Goal: Transaction & Acquisition: Purchase product/service

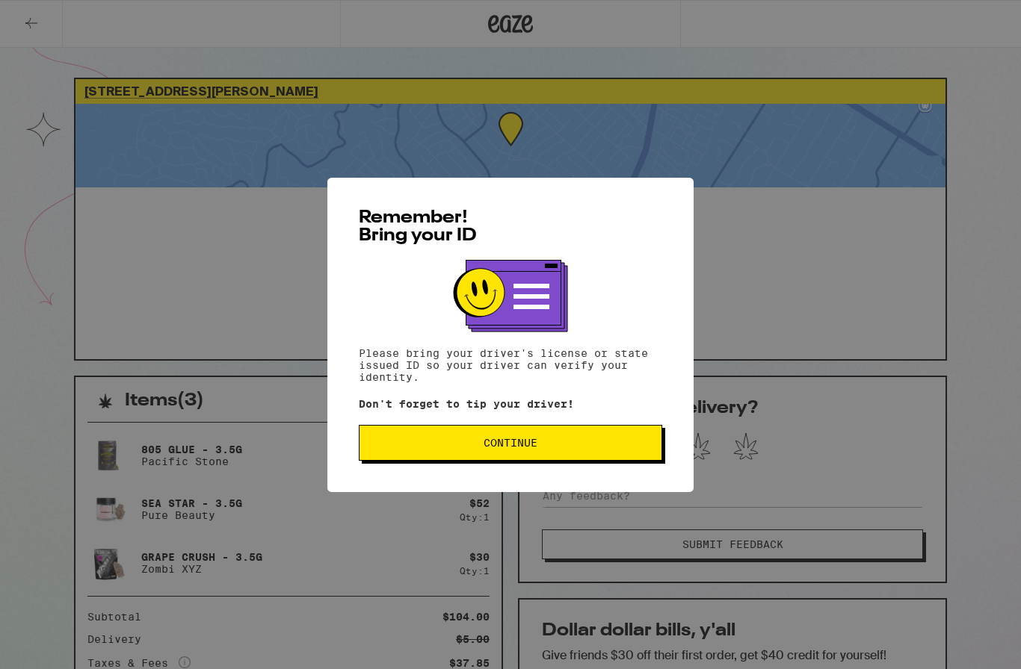
click at [642, 439] on button "Continue" at bounding box center [510, 443] width 303 height 36
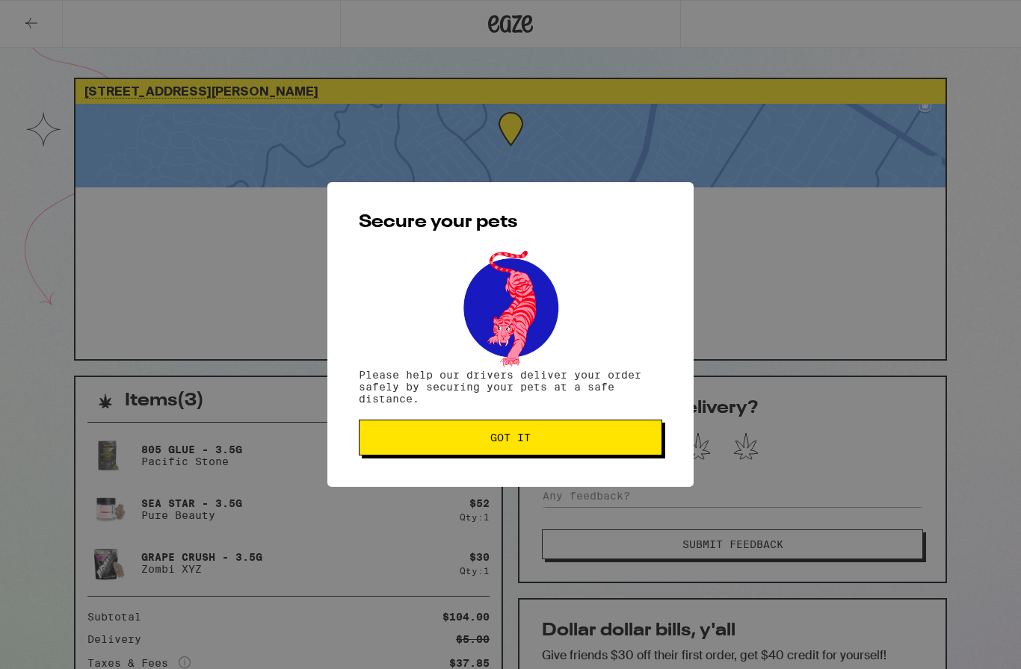
click at [631, 441] on span "Got it" at bounding box center [510, 438] width 278 height 10
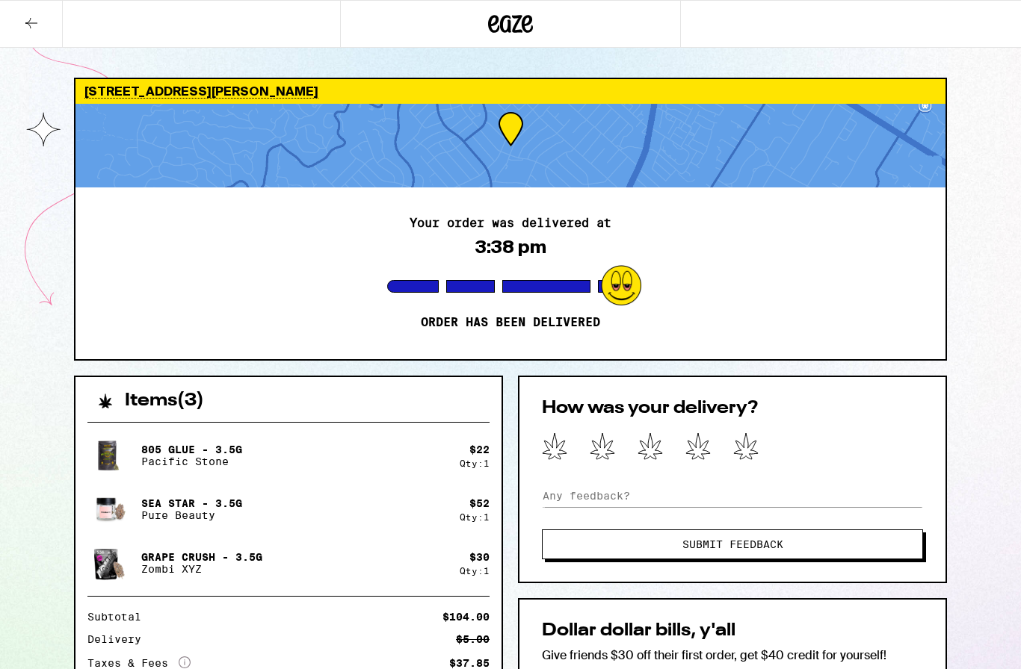
click at [34, 13] on button at bounding box center [31, 24] width 63 height 47
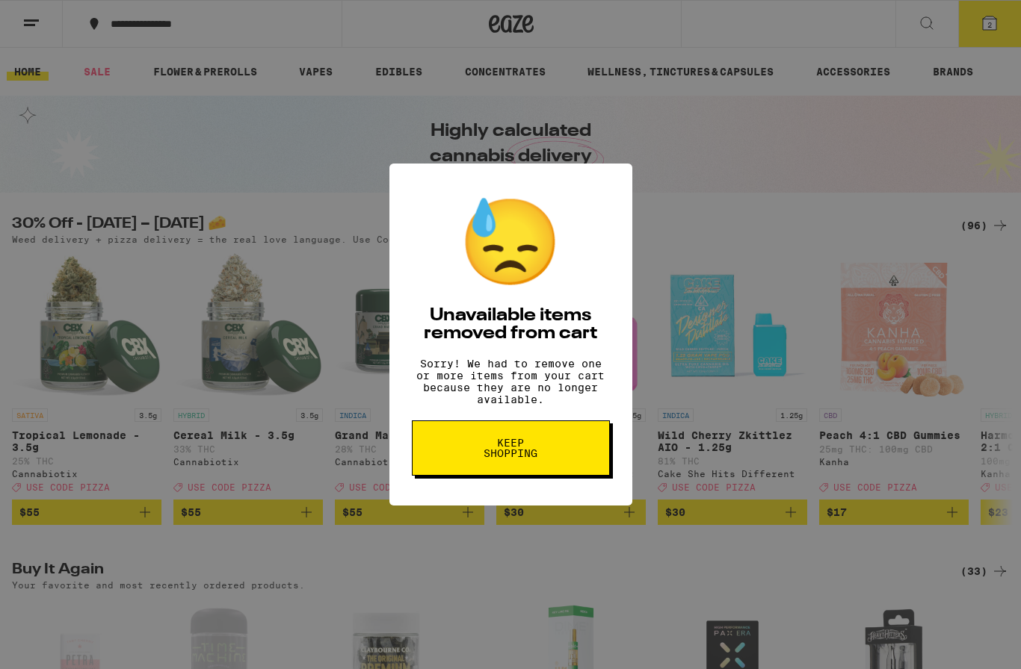
click at [697, 214] on div "😓 Unavailable items removed from cart Sorry! We had to remove one or more items…" at bounding box center [510, 334] width 1021 height 669
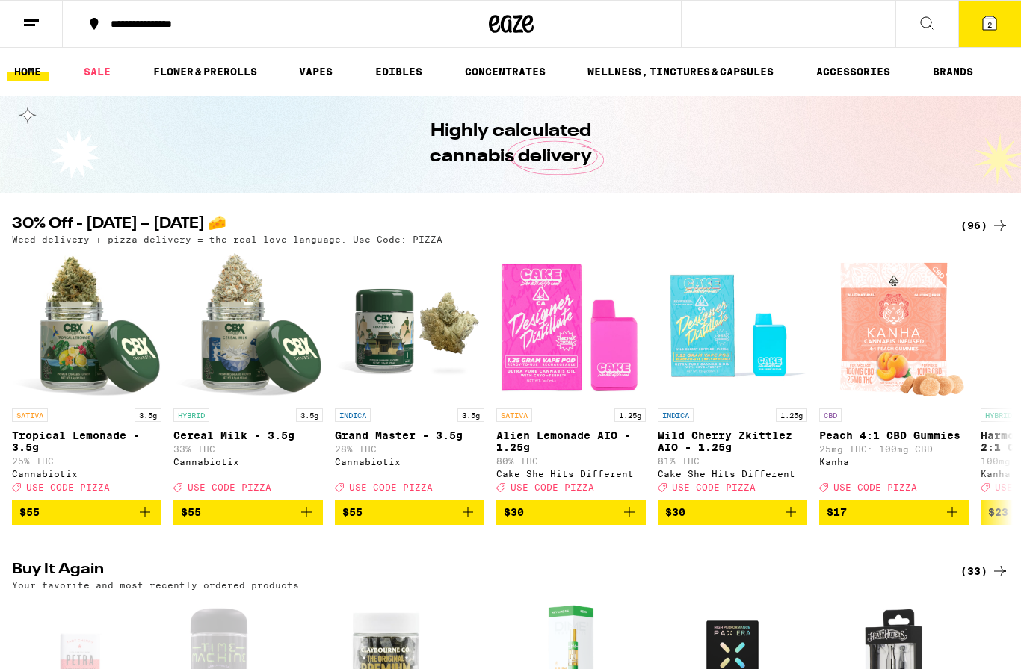
click at [1003, 20] on button "2" at bounding box center [989, 24] width 63 height 46
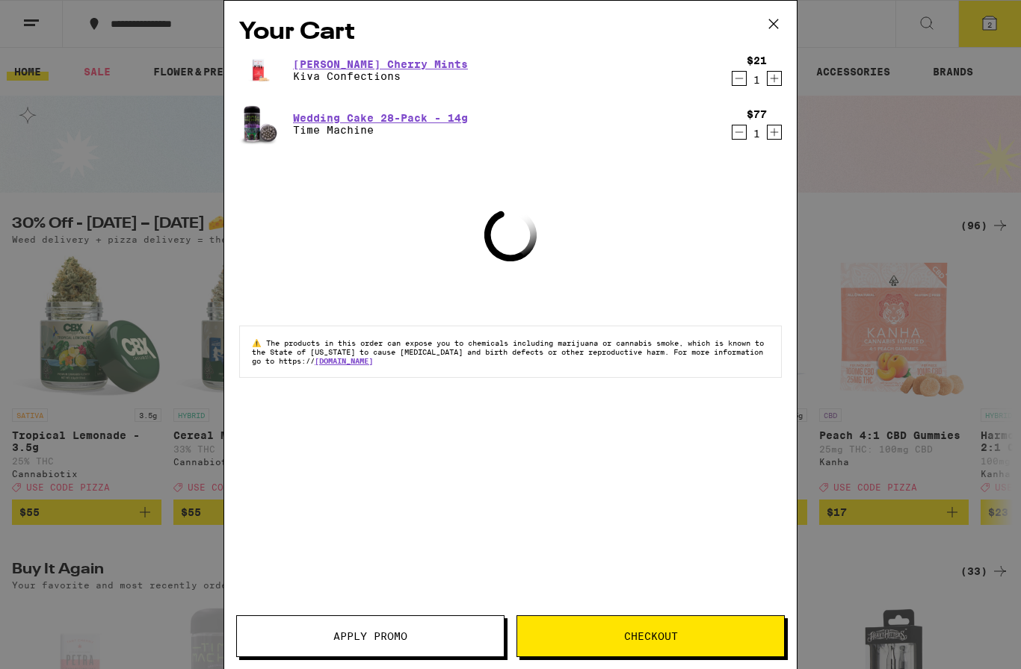
click at [740, 78] on icon "Decrement" at bounding box center [739, 78] width 8 height 0
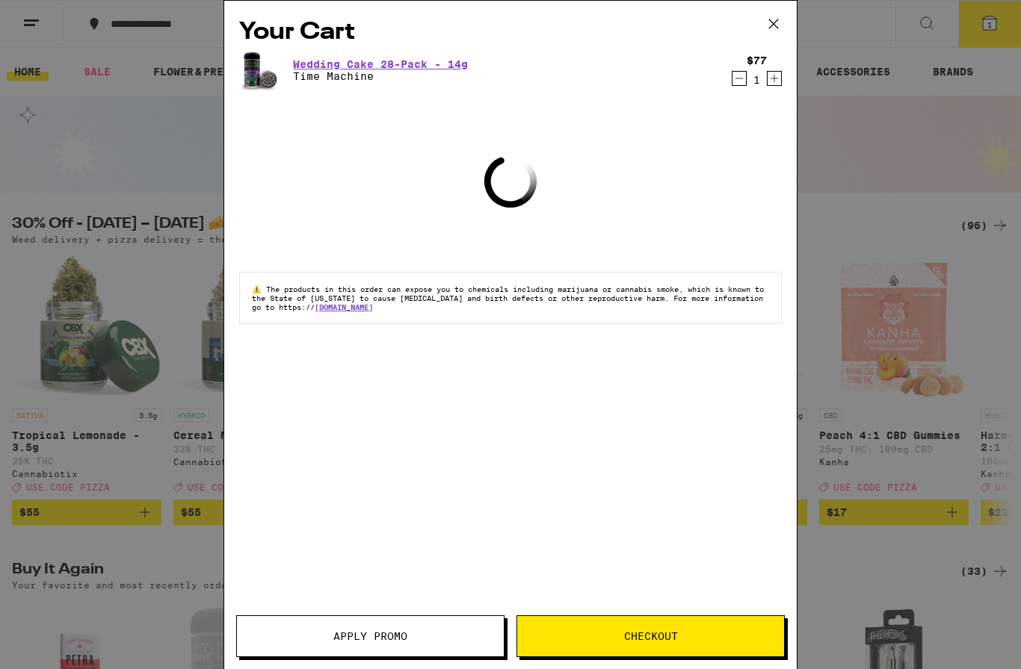
click at [746, 77] on button "Decrement" at bounding box center [738, 78] width 15 height 15
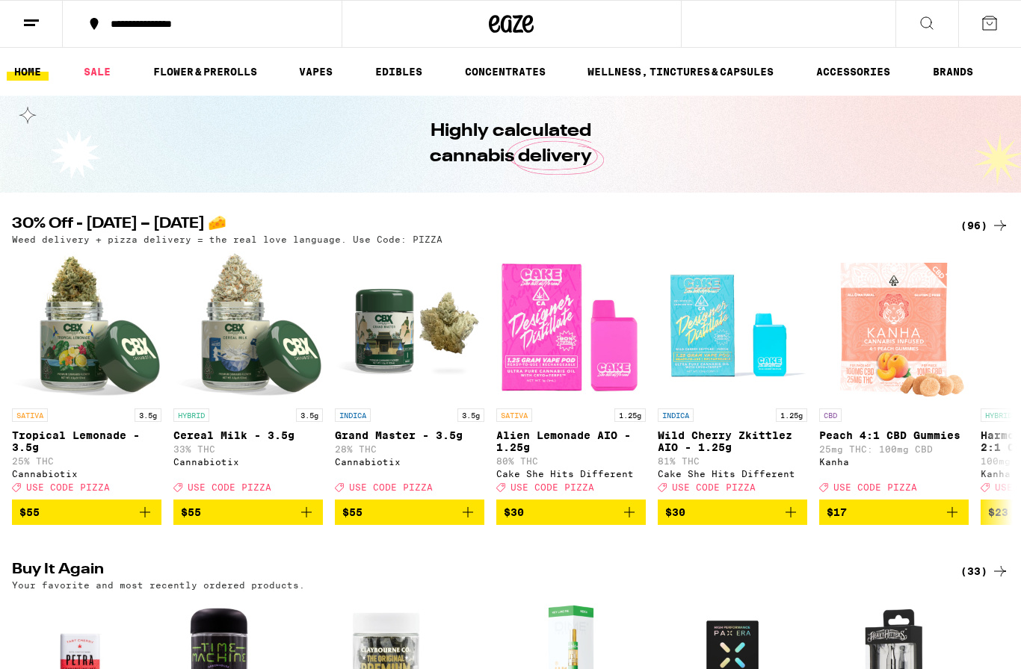
click at [212, 66] on link "FLOWER & PREROLLS" at bounding box center [205, 72] width 119 height 18
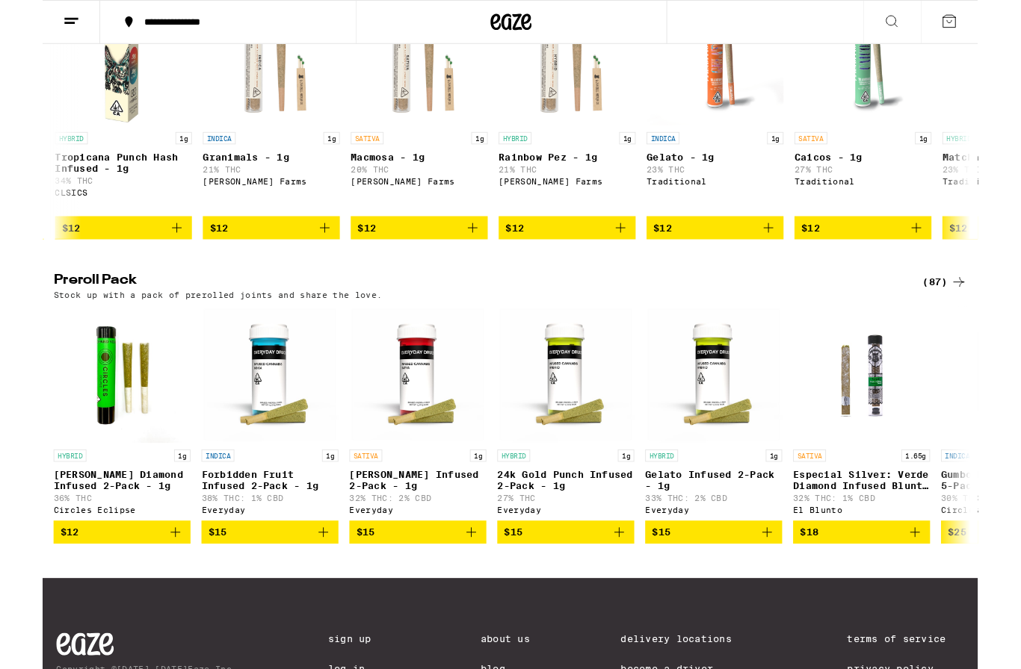
click at [977, 317] on div "(87)" at bounding box center [984, 308] width 49 height 18
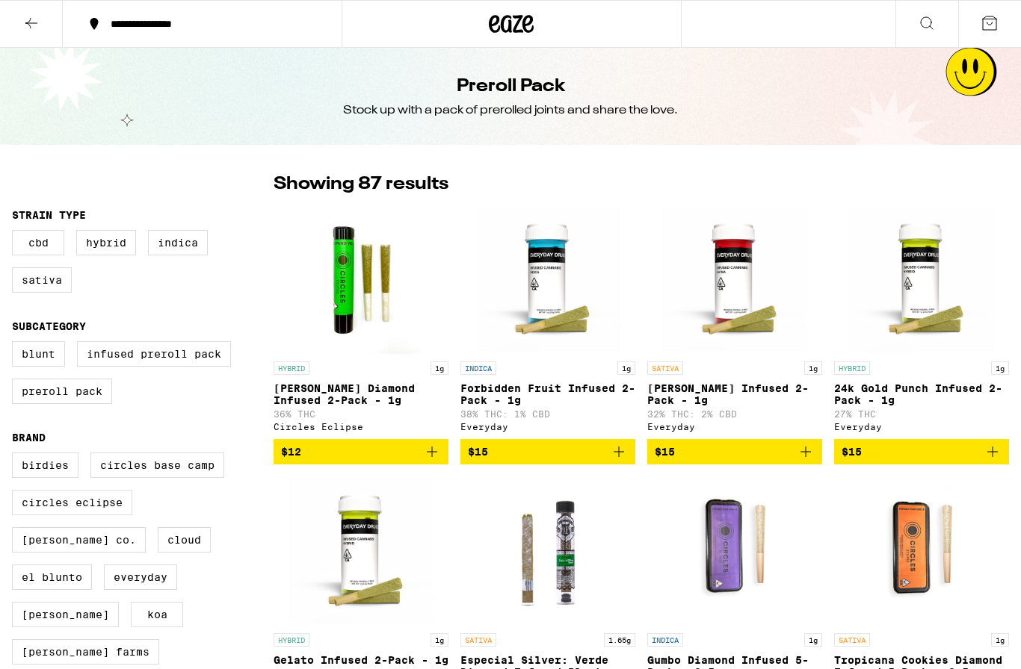
click at [185, 256] on label "Indica" at bounding box center [178, 242] width 60 height 25
click at [16, 233] on input "Indica" at bounding box center [15, 232] width 1 height 1
checkbox input "true"
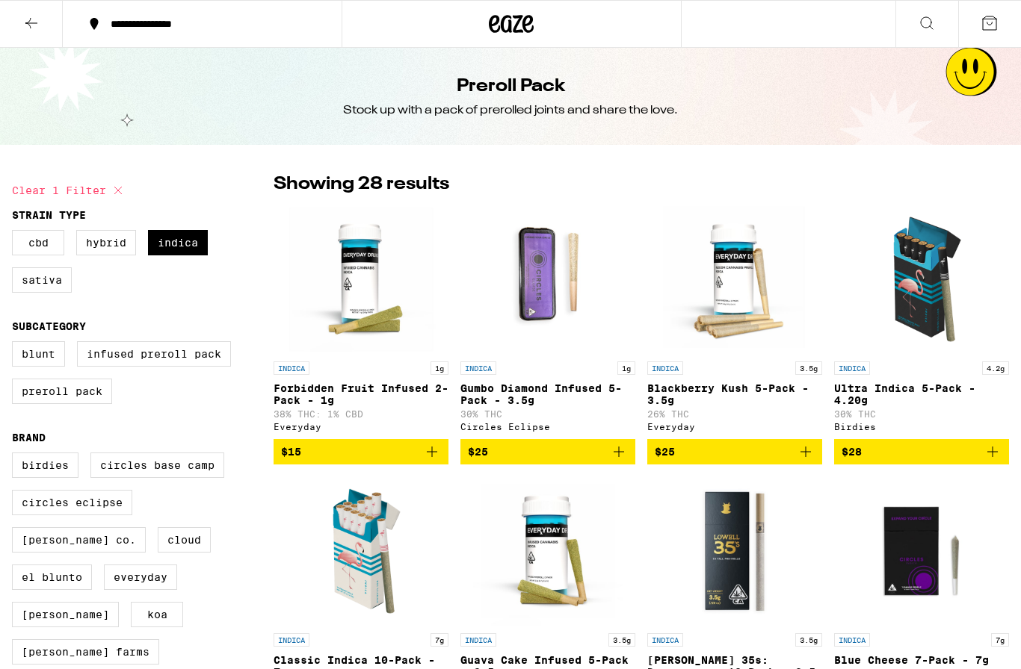
click at [613, 461] on icon "Add to bag" at bounding box center [619, 452] width 18 height 18
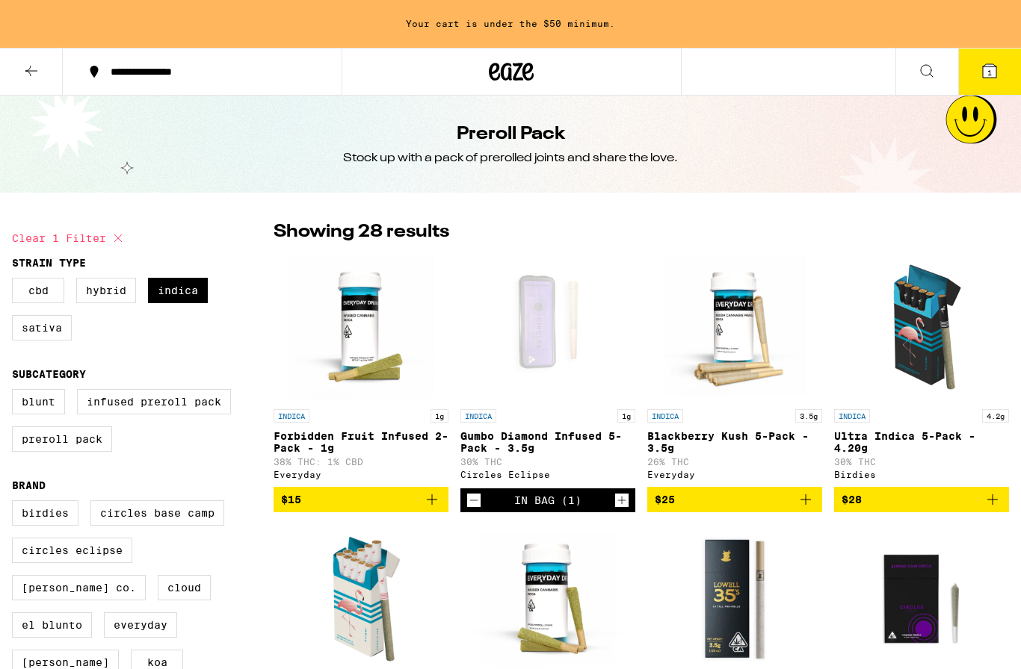
click at [996, 509] on icon "Add to bag" at bounding box center [992, 500] width 18 height 18
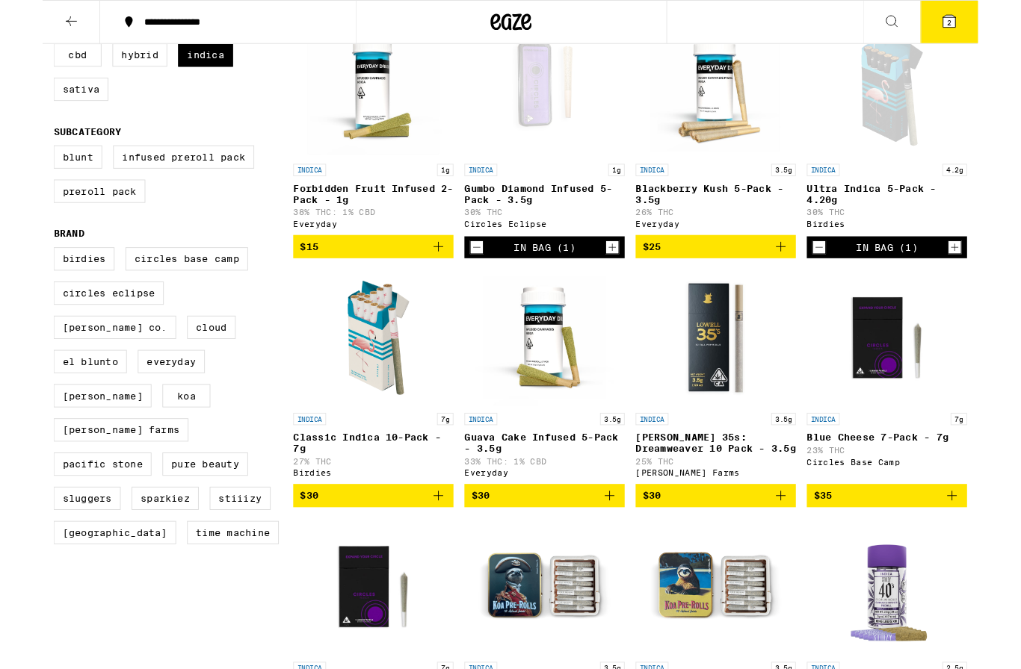
scroll to position [202, 0]
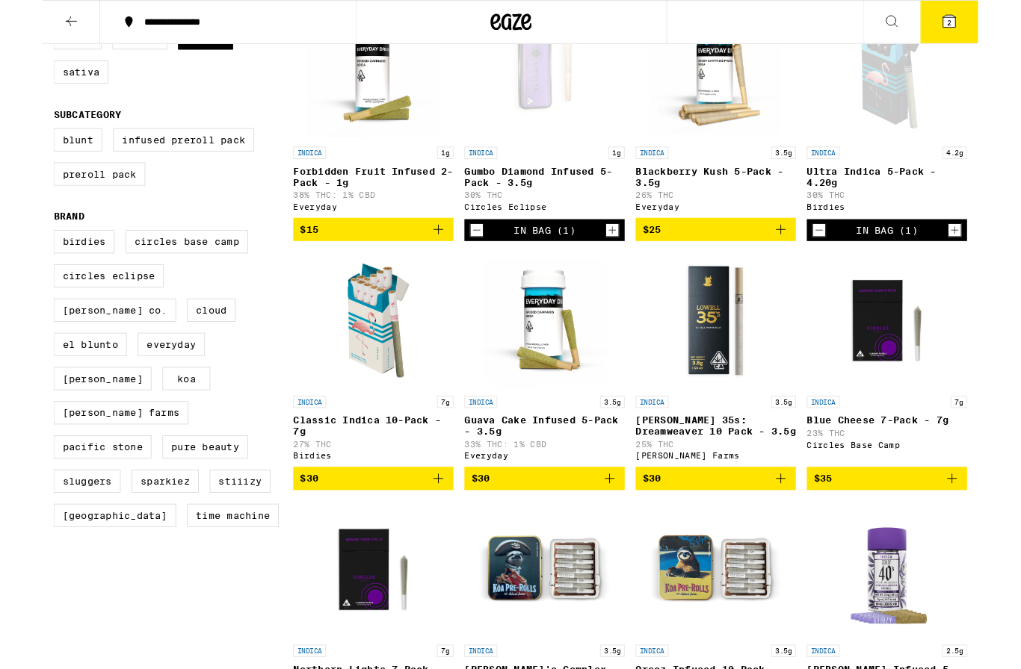
click at [436, 531] on icon "Add to bag" at bounding box center [432, 522] width 18 height 18
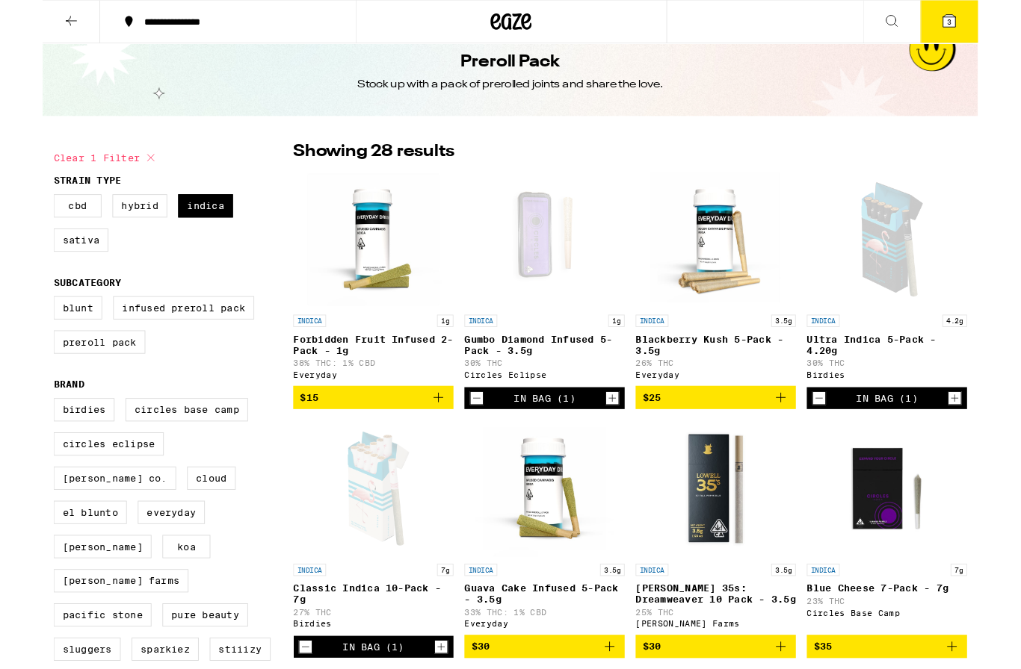
scroll to position [0, 0]
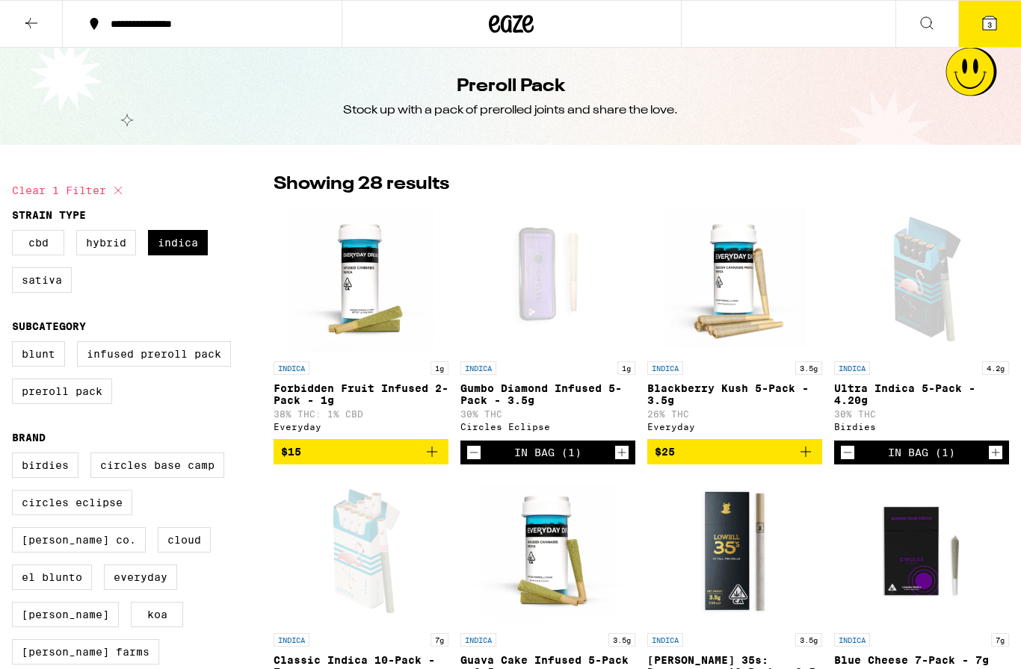
click at [34, 31] on button at bounding box center [31, 24] width 63 height 47
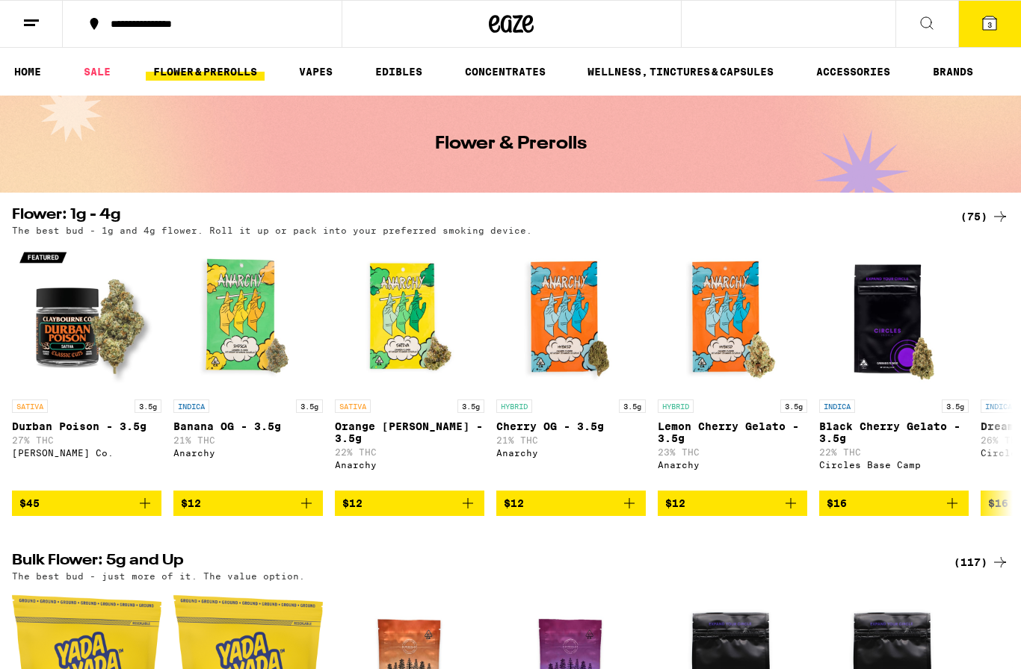
click at [304, 69] on link "VAPES" at bounding box center [315, 72] width 49 height 18
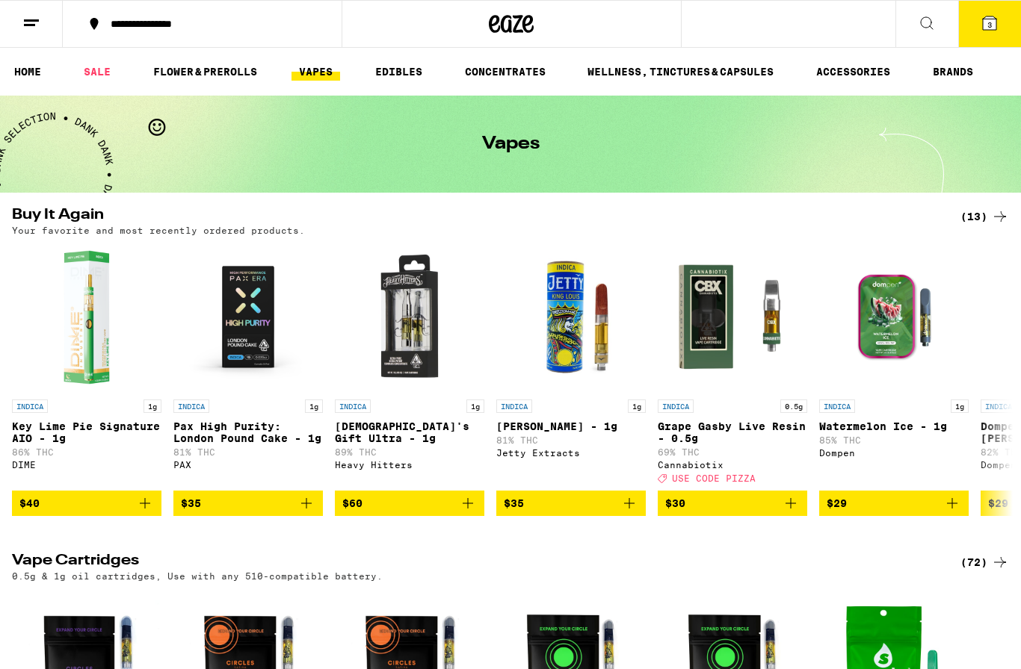
click at [318, 75] on link "VAPES" at bounding box center [315, 72] width 49 height 18
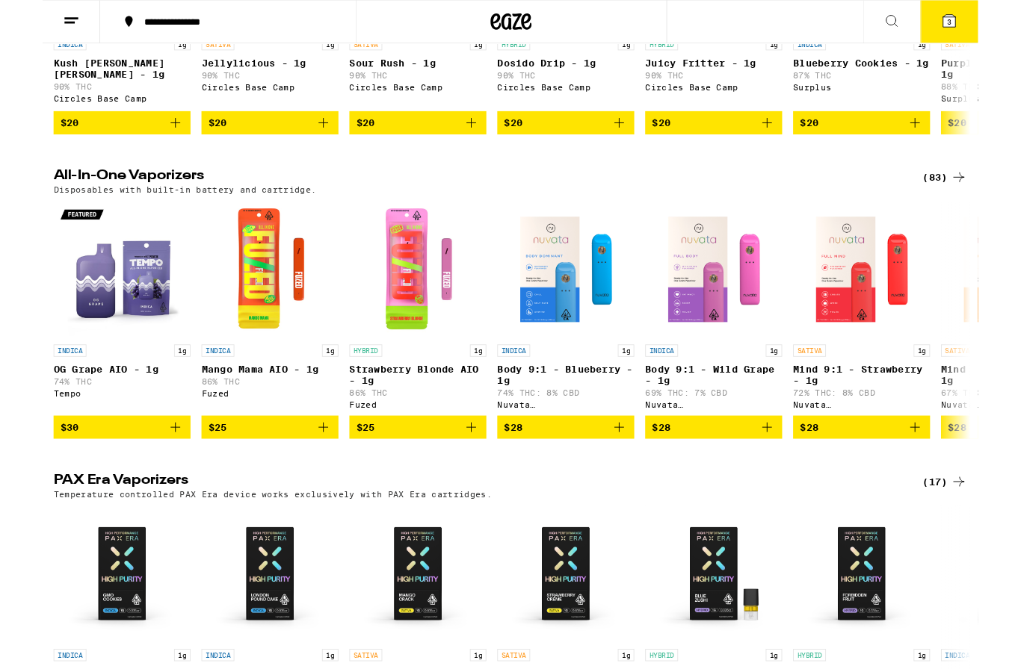
scroll to position [705, 0]
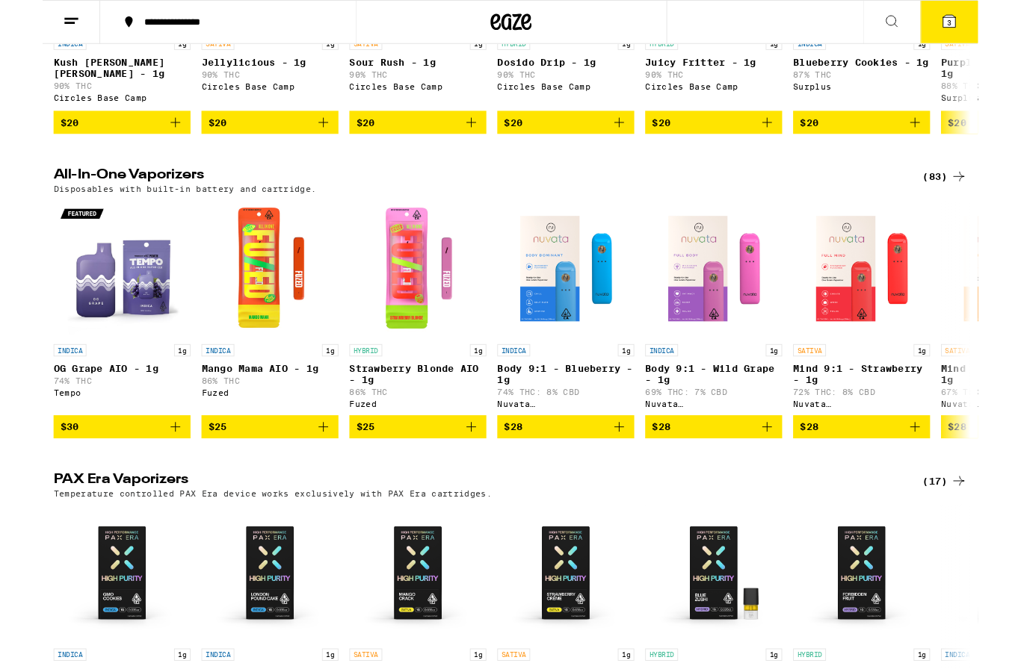
click at [970, 202] on div "(83)" at bounding box center [984, 193] width 49 height 18
click at [992, 202] on icon at bounding box center [1000, 193] width 18 height 18
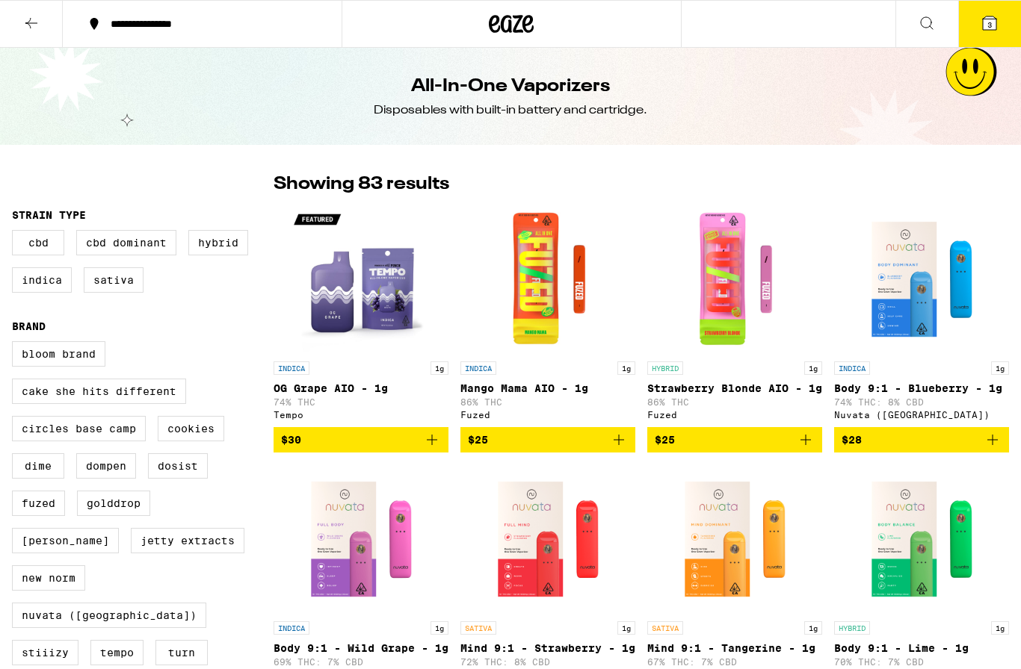
click at [50, 286] on label "Indica" at bounding box center [42, 279] width 60 height 25
click at [16, 233] on input "Indica" at bounding box center [15, 232] width 1 height 1
checkbox input "true"
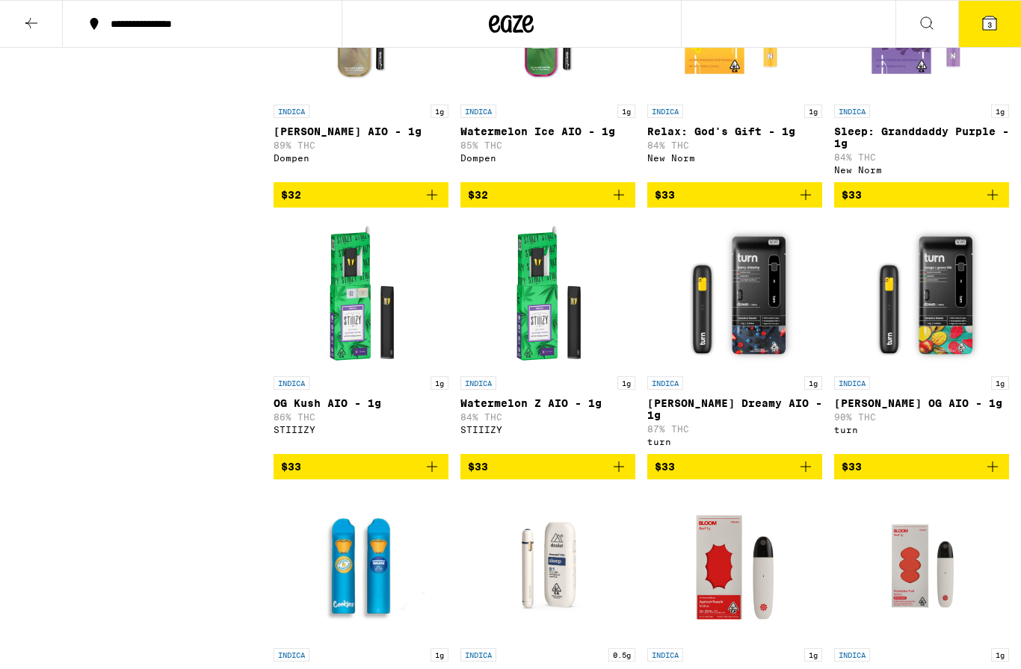
scroll to position [1088, 0]
click at [898, 367] on img "Open page for Mango Guava OG AIO - 1g from turn" at bounding box center [921, 294] width 149 height 149
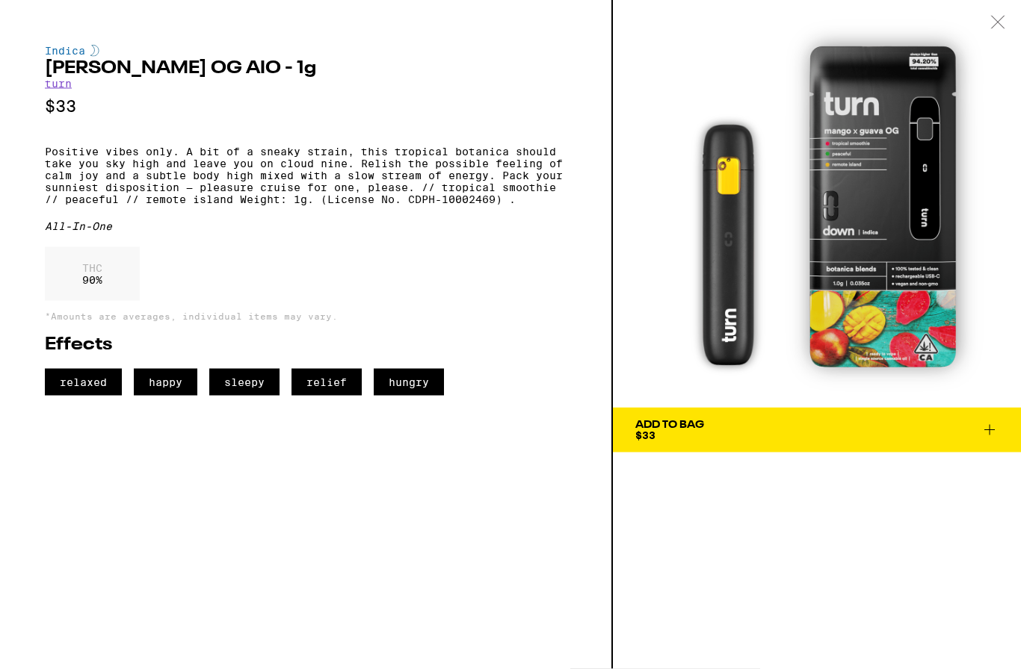
scroll to position [1089, 0]
click at [1000, 27] on icon at bounding box center [997, 22] width 15 height 13
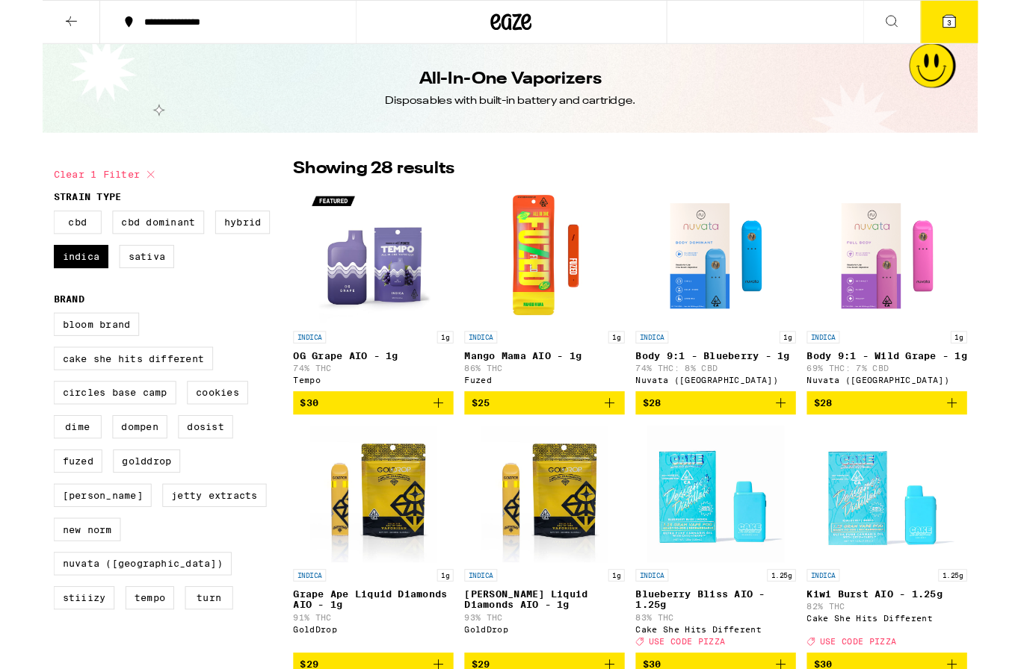
click at [427, 453] on button "$30" at bounding box center [360, 439] width 175 height 25
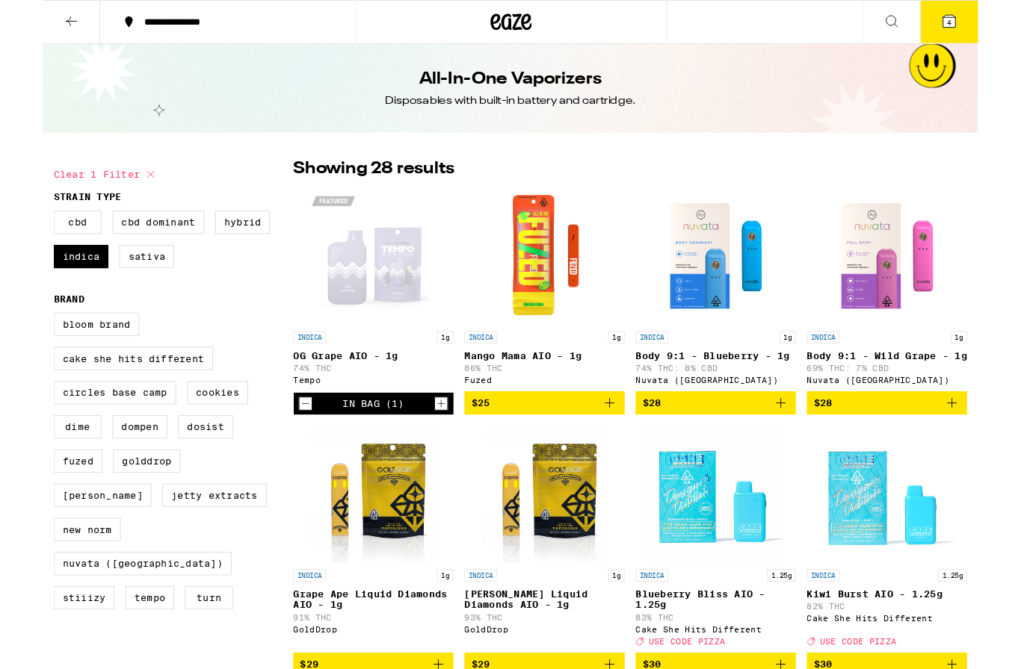
click at [992, 26] on icon at bounding box center [989, 22] width 13 height 13
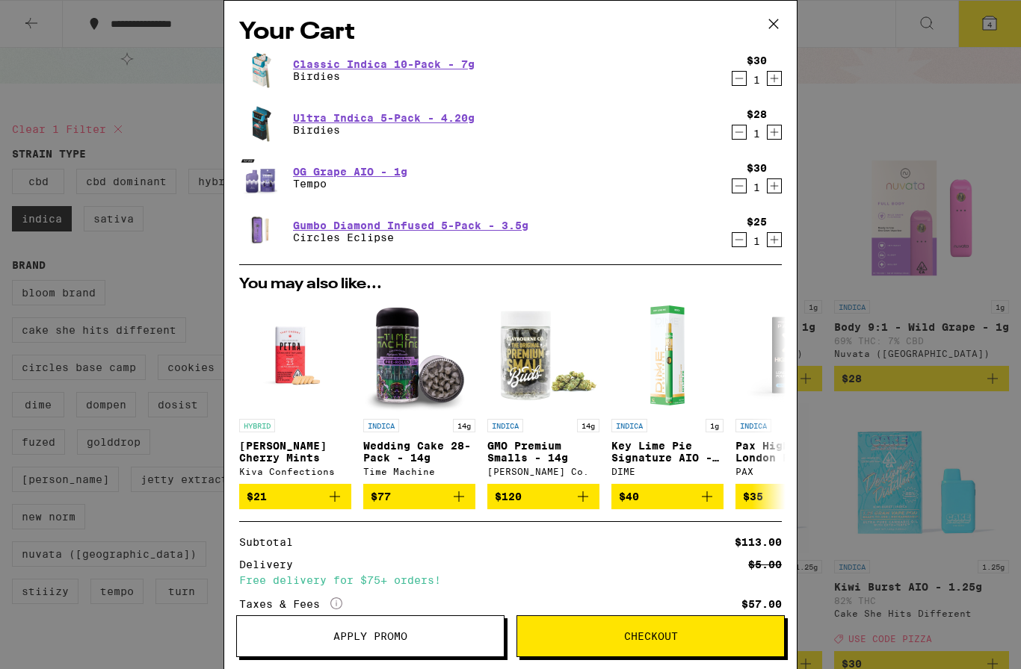
click at [742, 84] on icon "Decrement" at bounding box center [738, 78] width 13 height 18
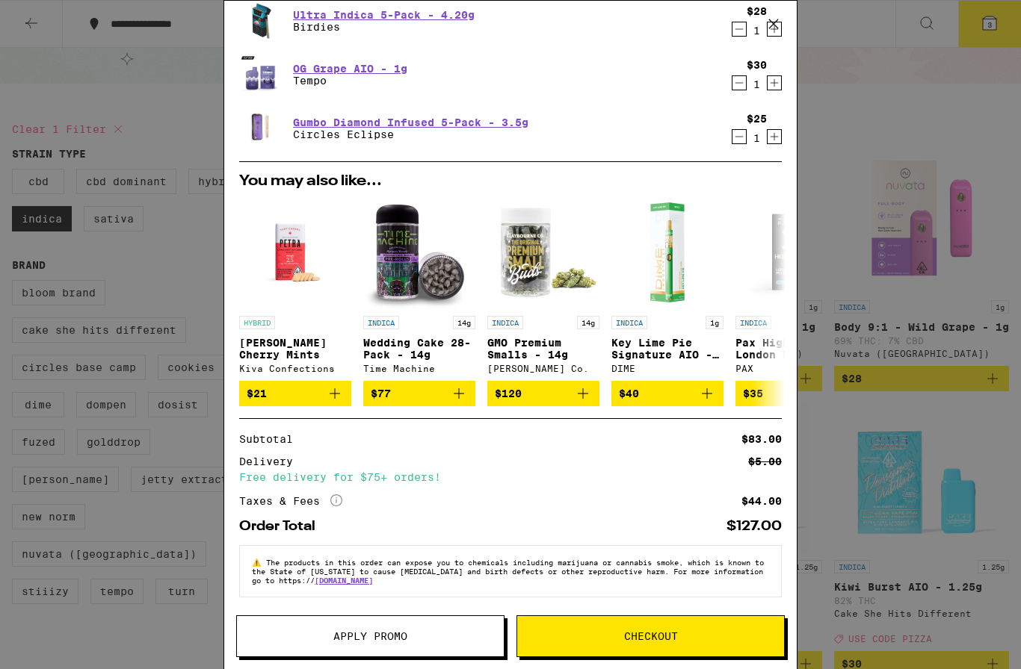
click at [705, 634] on span "Checkout" at bounding box center [650, 636] width 267 height 10
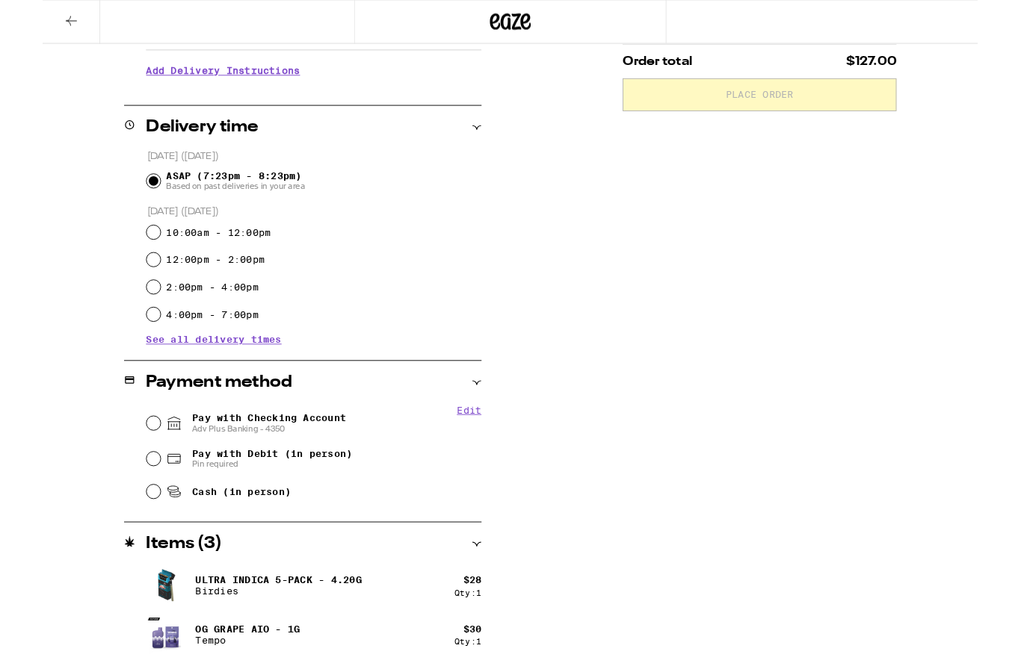
scroll to position [303, 0]
click at [130, 459] on div "Pay with Checking Account Adv Plus Banking - 4350" at bounding box center [296, 461] width 365 height 39
click at [126, 459] on input "Pay with Checking Account Adv Plus Banking - 4350" at bounding box center [121, 461] width 15 height 15
radio input "true"
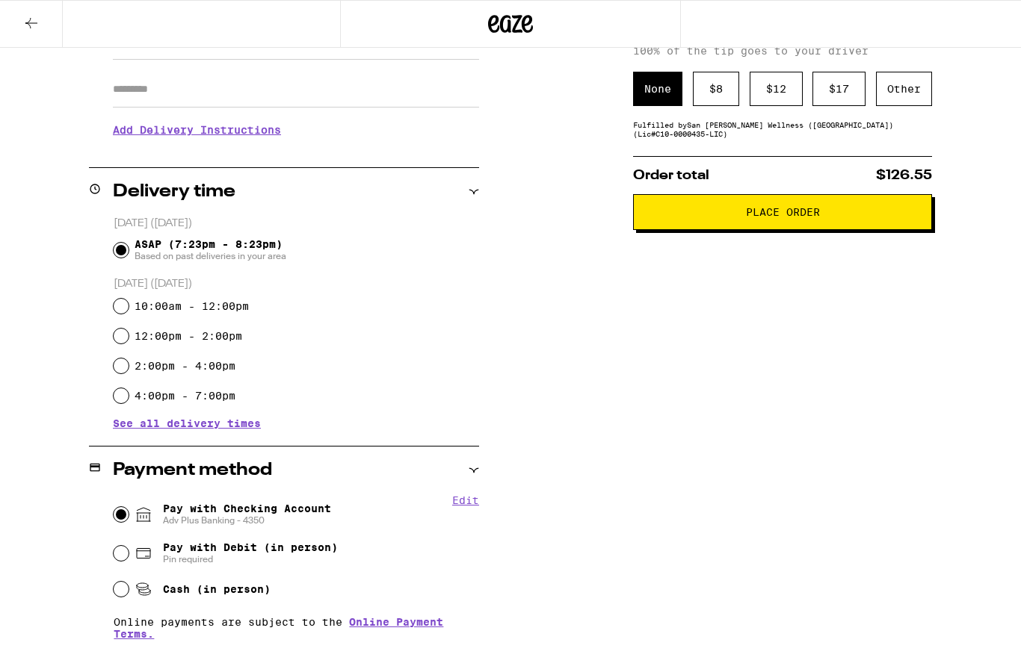
scroll to position [250, 0]
click at [778, 101] on div "$ 12" at bounding box center [775, 89] width 53 height 34
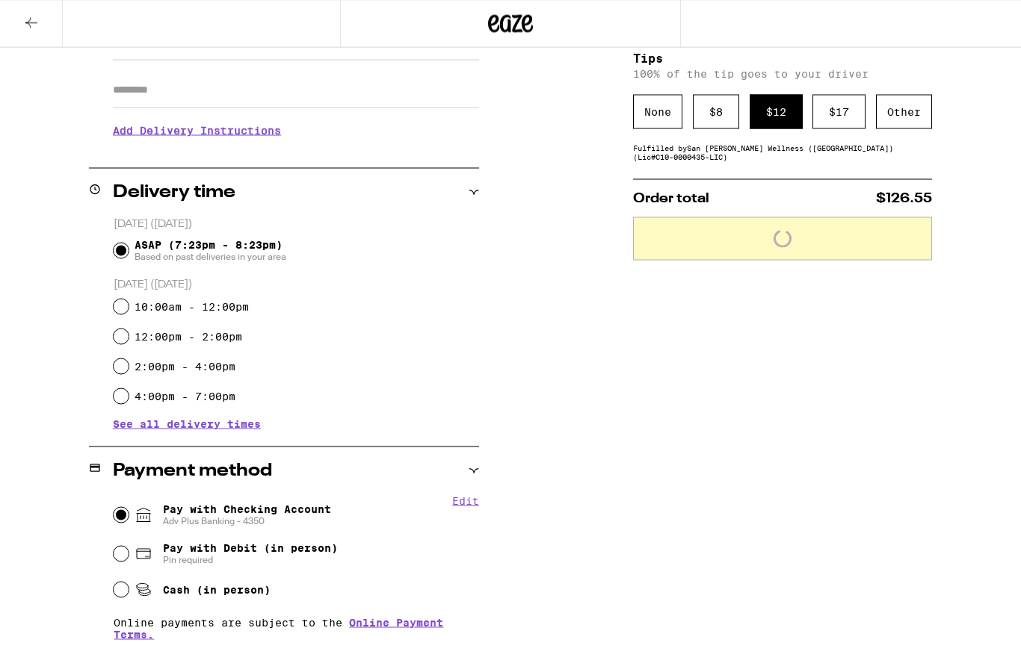
scroll to position [250, 0]
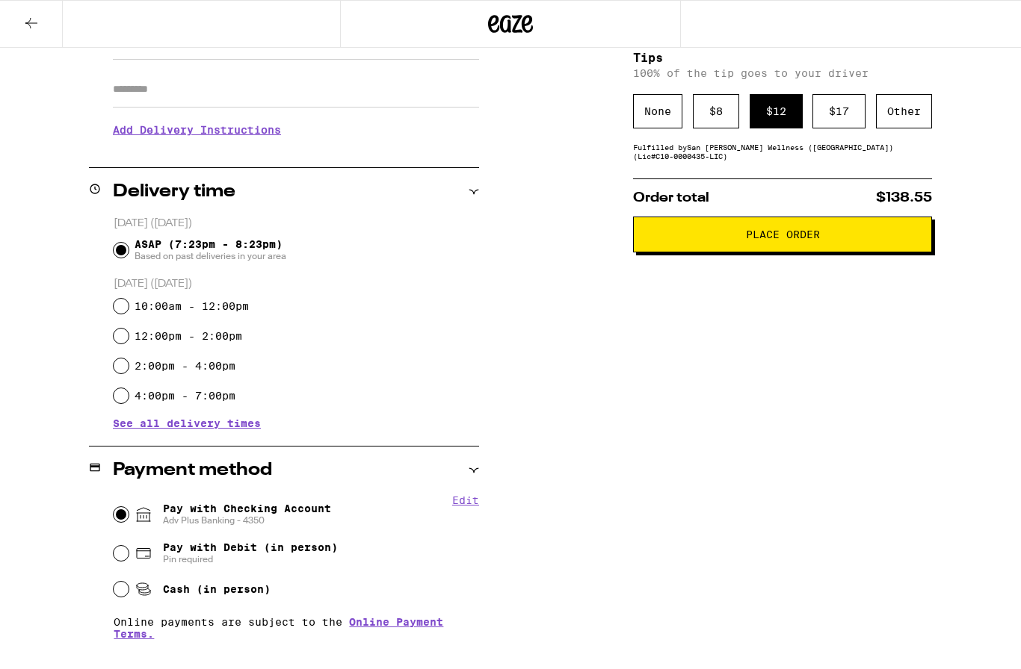
click at [844, 114] on div "$ 17" at bounding box center [838, 111] width 53 height 34
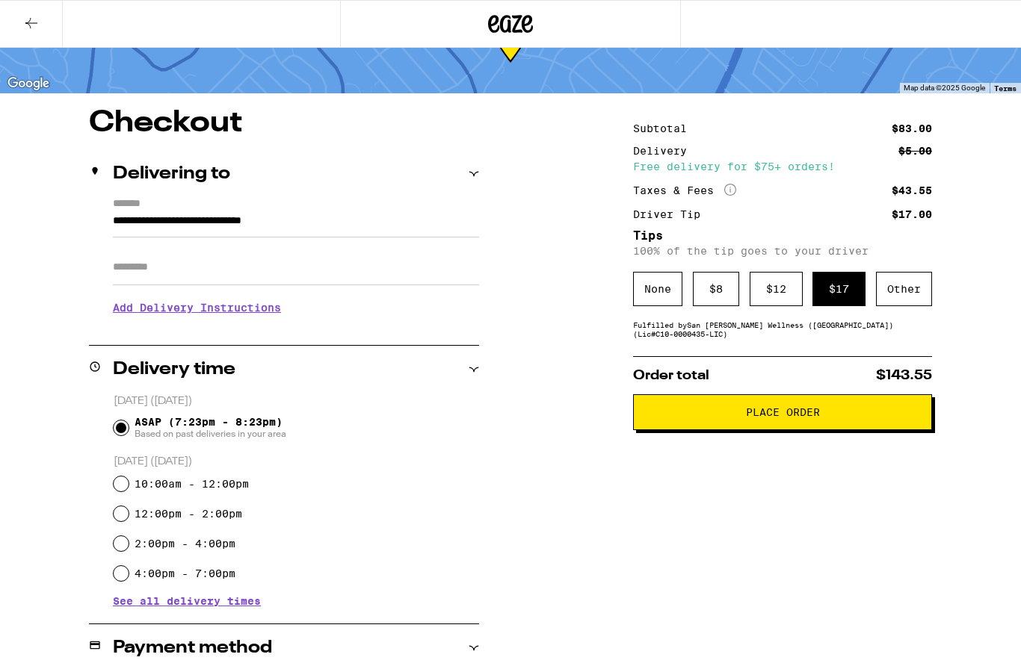
scroll to position [72, 0]
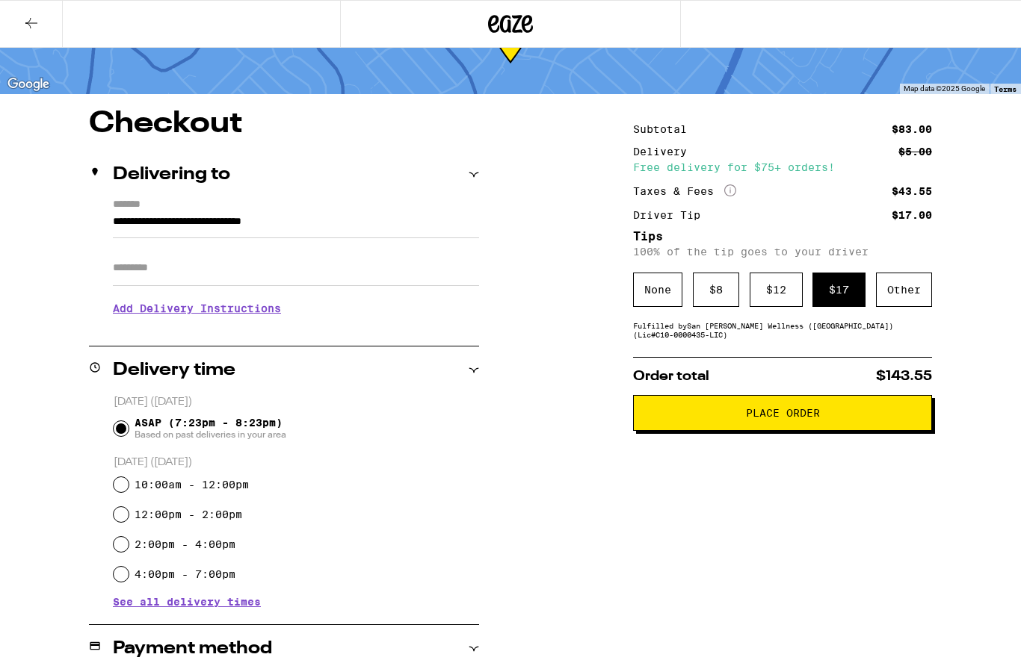
click at [903, 414] on button "Place Order" at bounding box center [782, 413] width 299 height 36
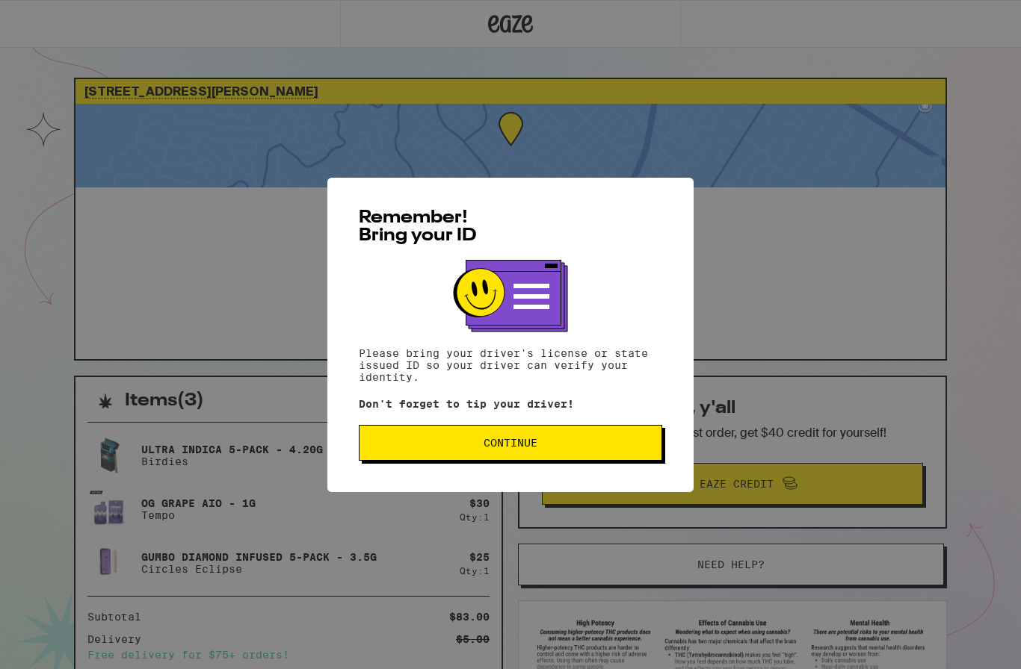
click at [615, 455] on button "Continue" at bounding box center [510, 443] width 303 height 36
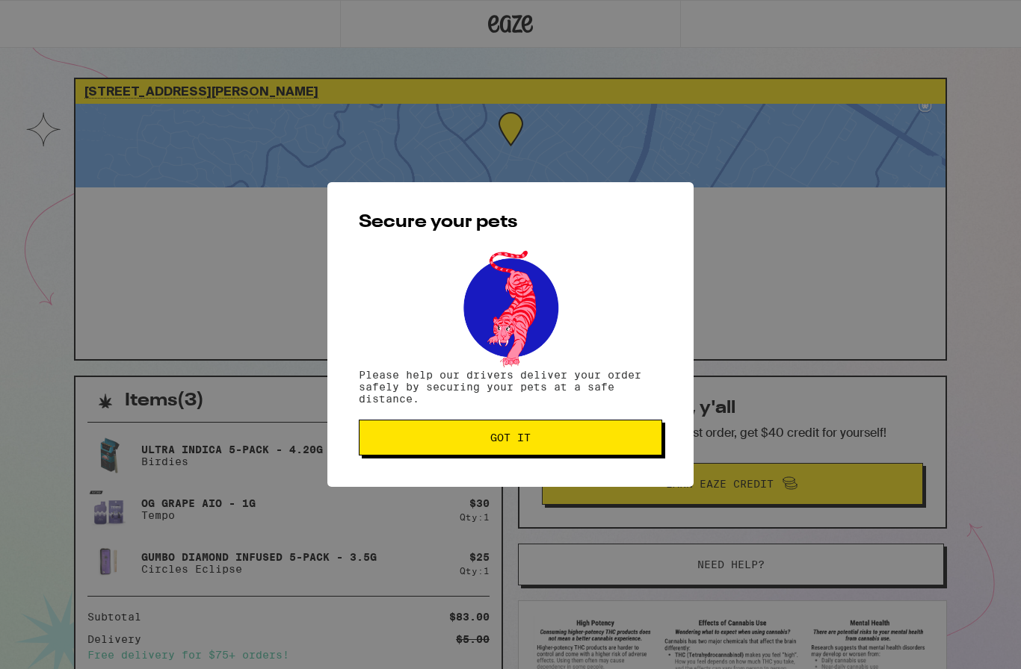
click at [607, 443] on span "Got it" at bounding box center [510, 438] width 278 height 10
